Goal: Book appointment/travel/reservation

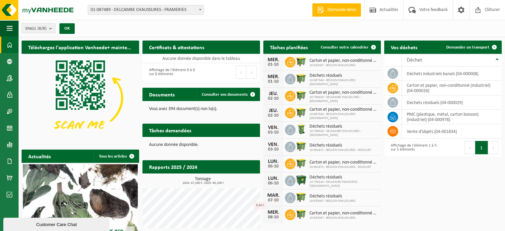
click at [201, 11] on span at bounding box center [200, 9] width 7 height 9
click at [482, 46] on span "Demander un transport" at bounding box center [467, 47] width 43 height 4
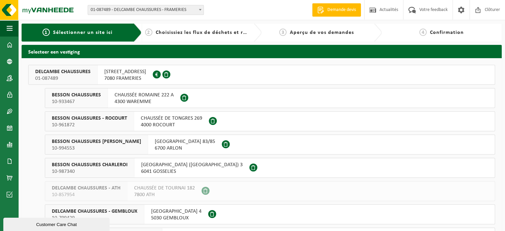
click at [127, 69] on span "RUE MONTAVAUX 118" at bounding box center [125, 71] width 42 height 7
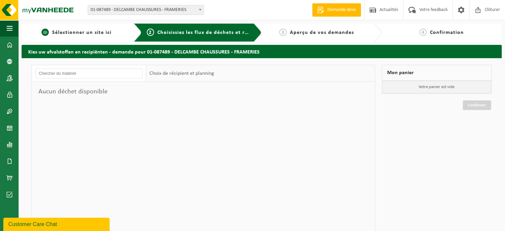
click at [90, 35] on span "Sélectionner un site ici" at bounding box center [81, 32] width 59 height 5
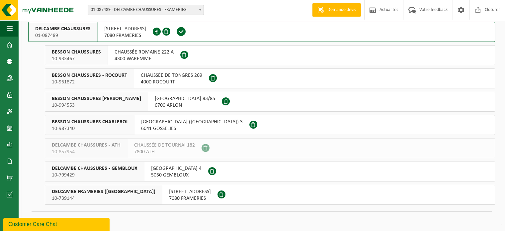
scroll to position [43, 0]
click at [182, 193] on span "RUE MONTAVAUX 118" at bounding box center [190, 191] width 42 height 7
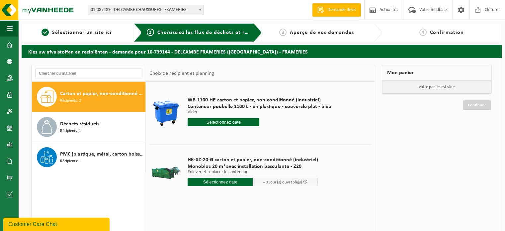
click at [223, 181] on input "text" at bounding box center [220, 182] width 65 height 8
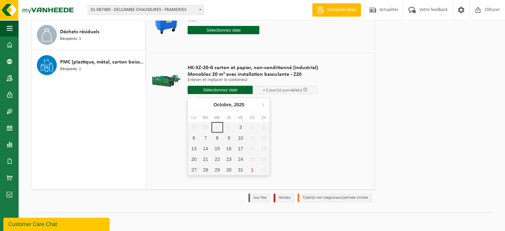
scroll to position [93, 0]
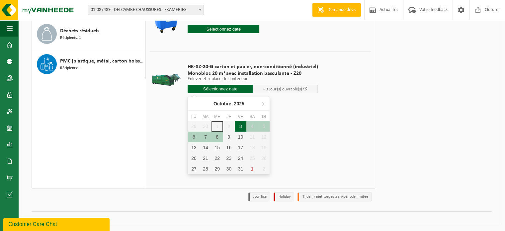
click at [240, 128] on div "3" at bounding box center [241, 126] width 12 height 11
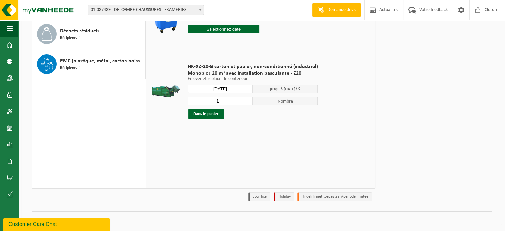
type input "à partir de 2025-10-03"
click at [212, 114] on button "Dans le panier" at bounding box center [206, 114] width 36 height 11
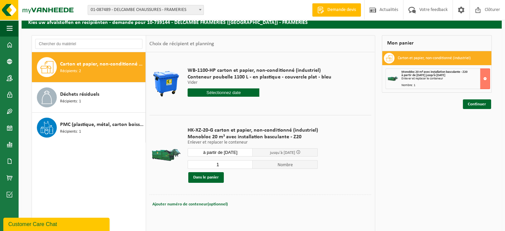
scroll to position [0, 0]
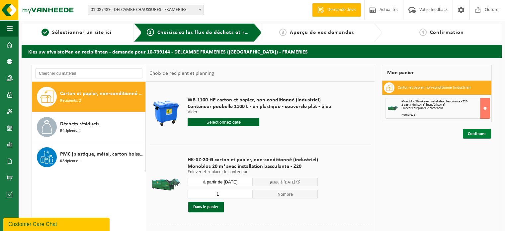
click at [477, 131] on link "Continuer" at bounding box center [477, 134] width 28 height 10
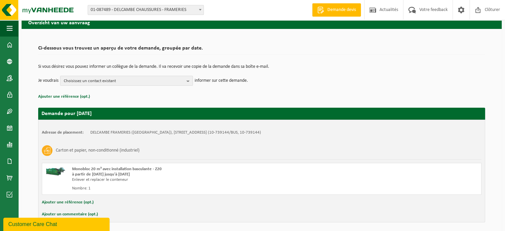
scroll to position [53, 0]
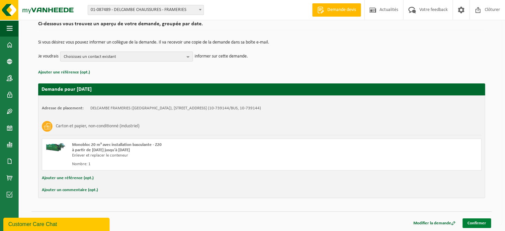
click at [479, 220] on link "Confirmer" at bounding box center [476, 223] width 29 height 10
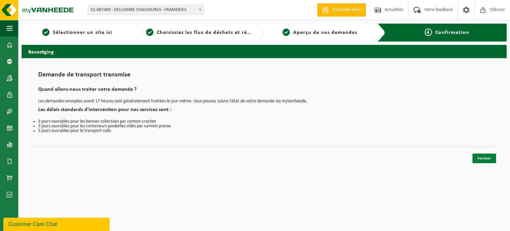
click at [482, 160] on link "Fermer" at bounding box center [484, 158] width 24 height 10
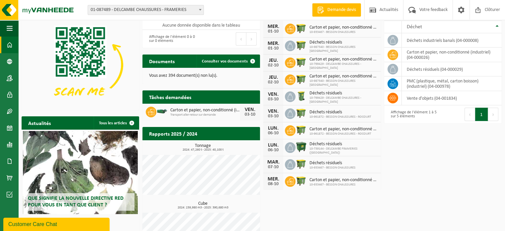
scroll to position [61, 0]
